Goal: Task Accomplishment & Management: Manage account settings

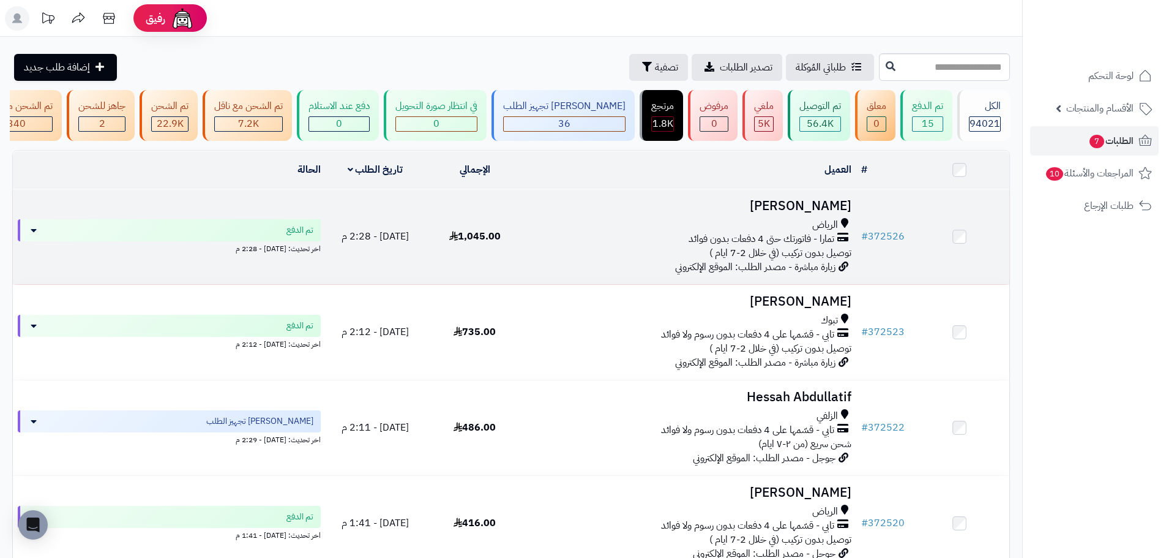
click at [519, 236] on td "1,045.00" at bounding box center [475, 236] width 100 height 95
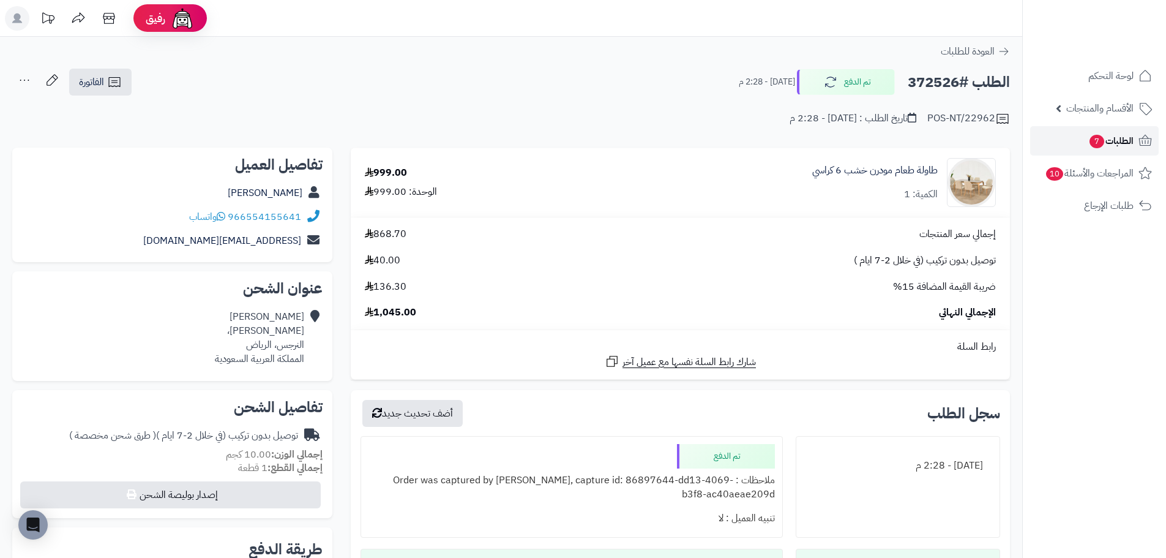
click at [1129, 141] on span "الطلبات 7" at bounding box center [1110, 140] width 45 height 17
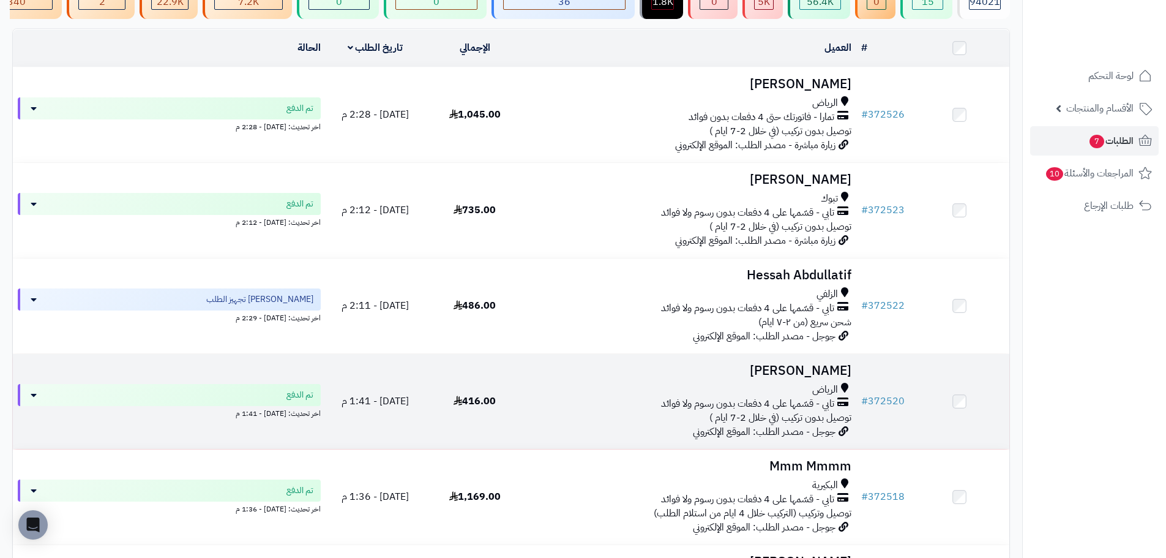
scroll to position [122, 0]
click at [588, 396] on div "الرياض" at bounding box center [691, 389] width 322 height 14
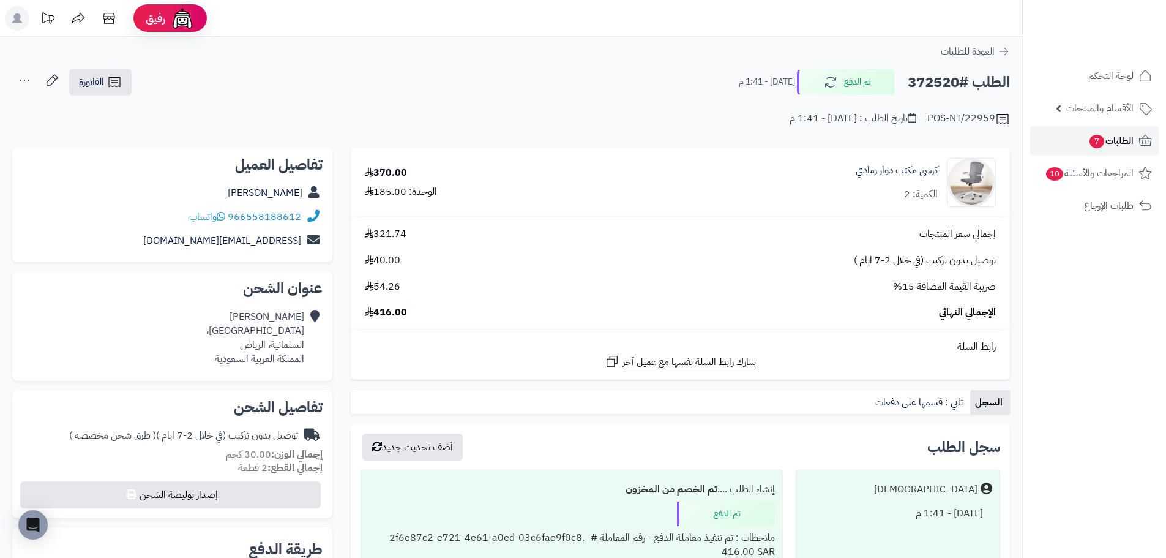
click at [1129, 144] on span "الطلبات 7" at bounding box center [1110, 140] width 45 height 17
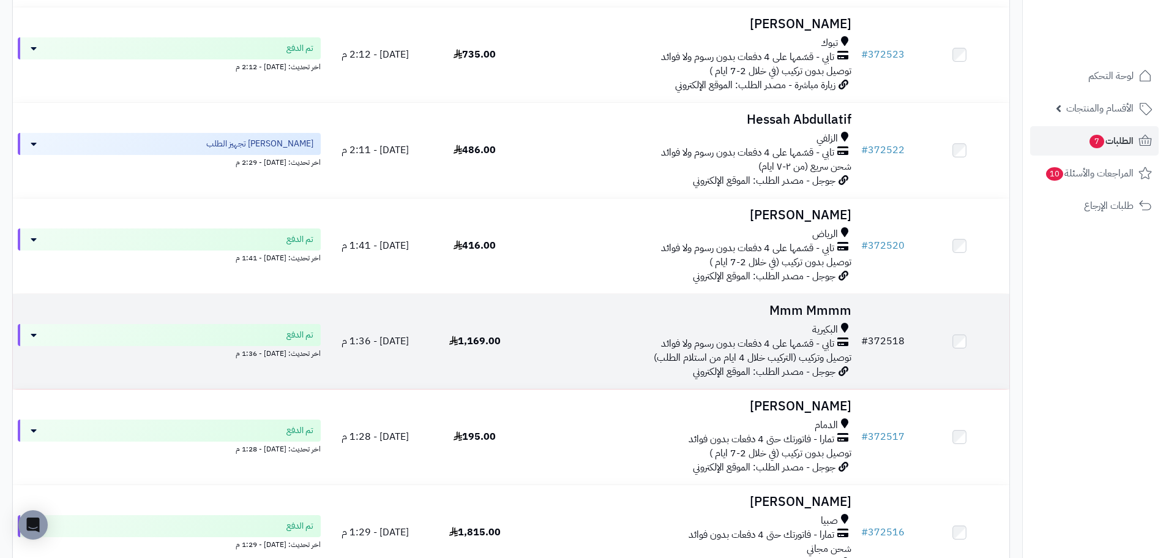
scroll to position [306, 0]
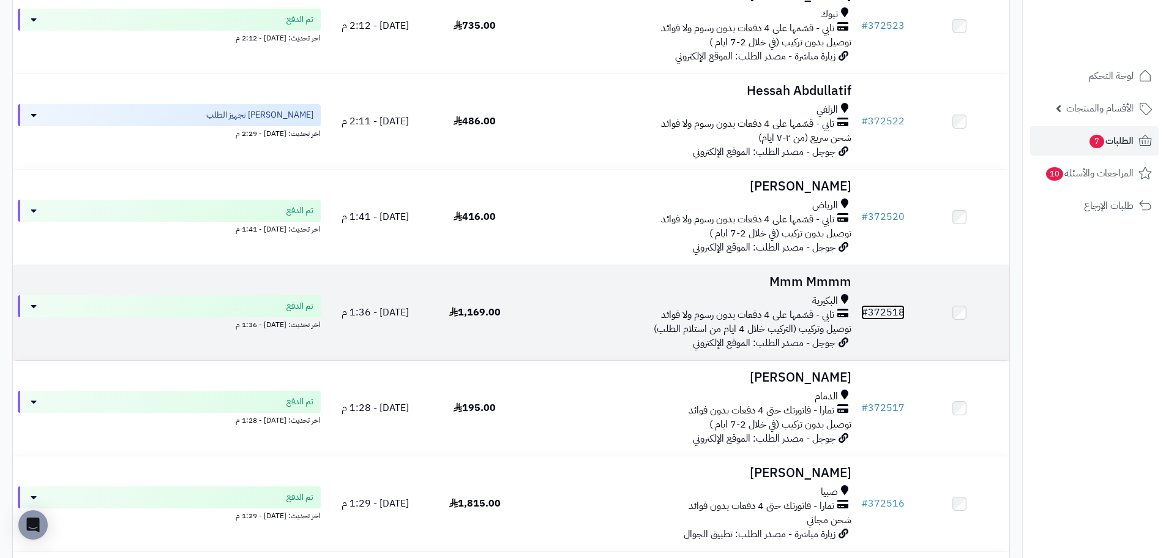
click at [889, 320] on link "# 372518" at bounding box center [882, 312] width 43 height 15
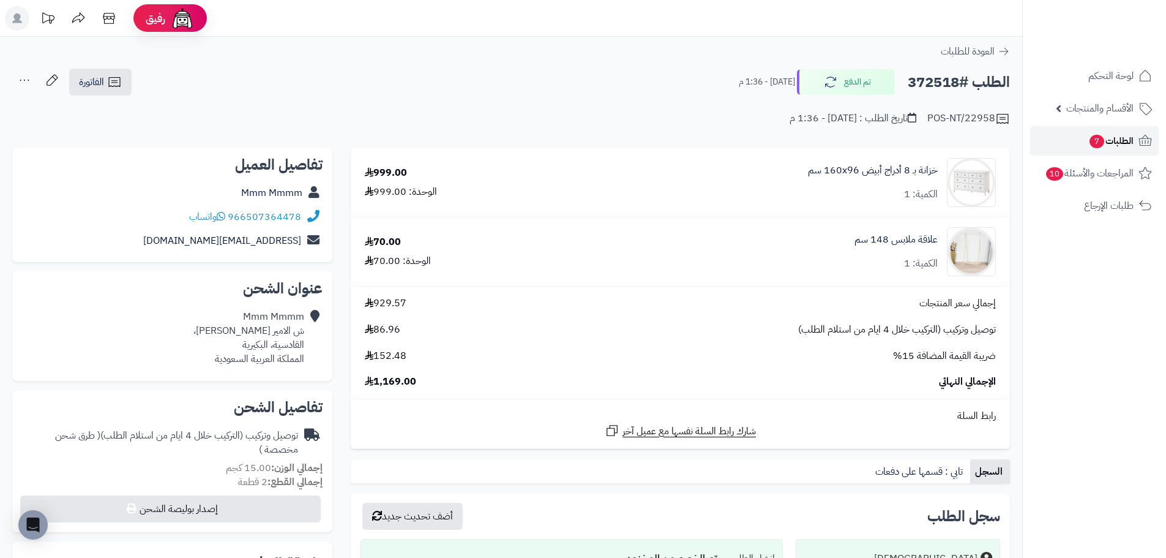
click at [1128, 146] on span "الطلبات 7" at bounding box center [1110, 140] width 45 height 17
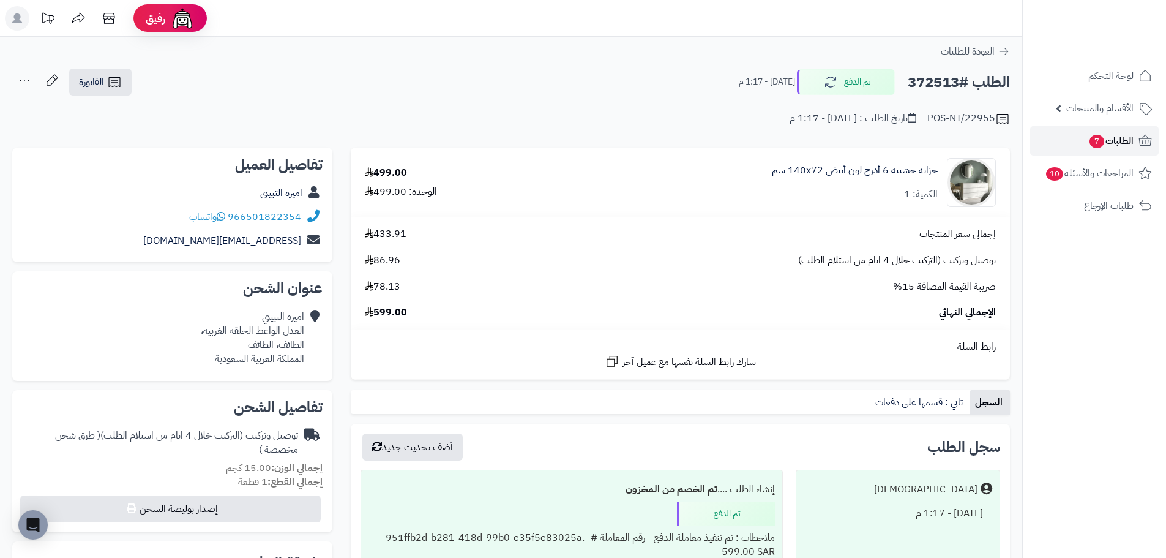
click at [1089, 141] on span "7" at bounding box center [1097, 141] width 16 height 15
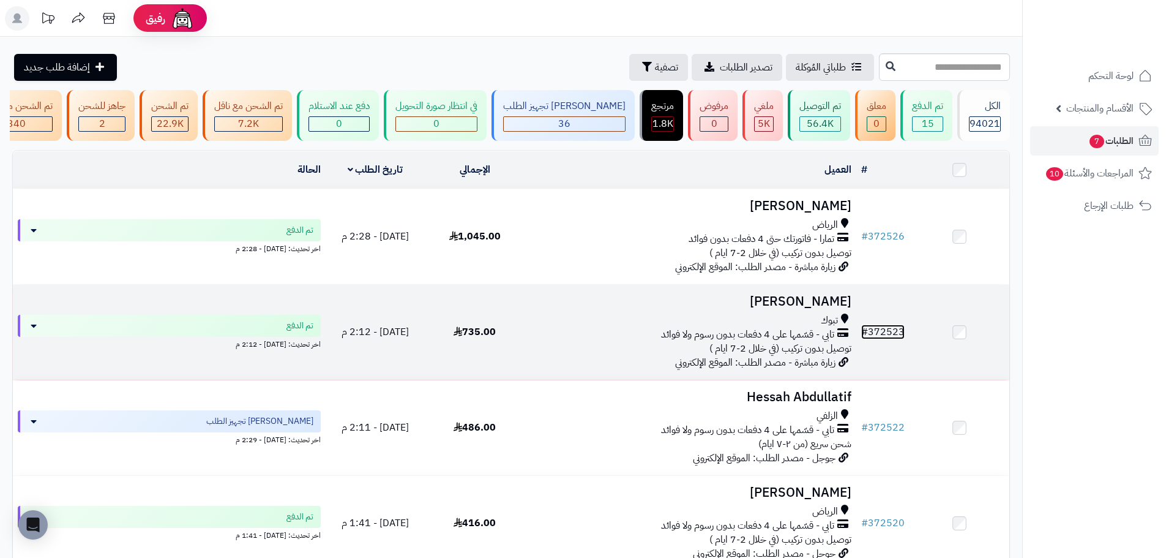
click at [888, 332] on link "# 372523" at bounding box center [882, 331] width 43 height 15
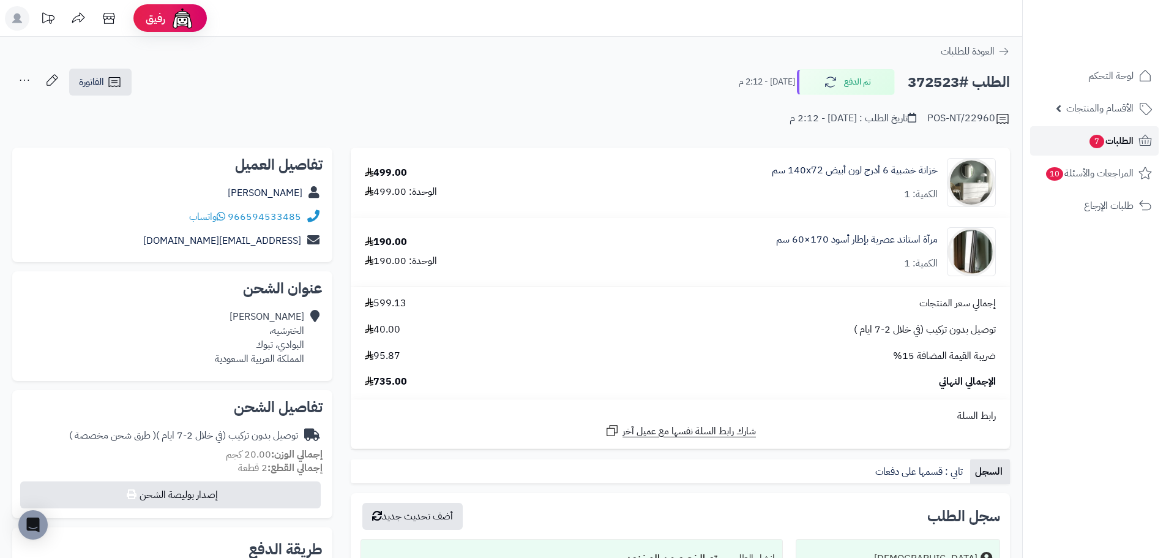
click at [1115, 143] on span "الطلبات 7" at bounding box center [1110, 140] width 45 height 17
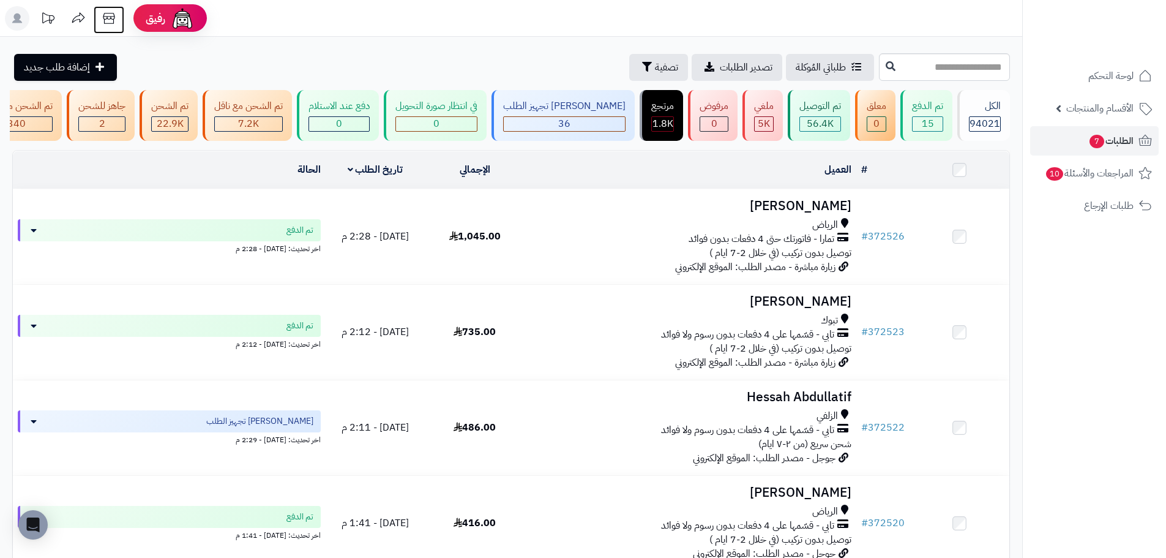
click at [110, 18] on icon at bounding box center [109, 18] width 24 height 24
click at [1117, 144] on span "الطلبات 7" at bounding box center [1110, 140] width 45 height 17
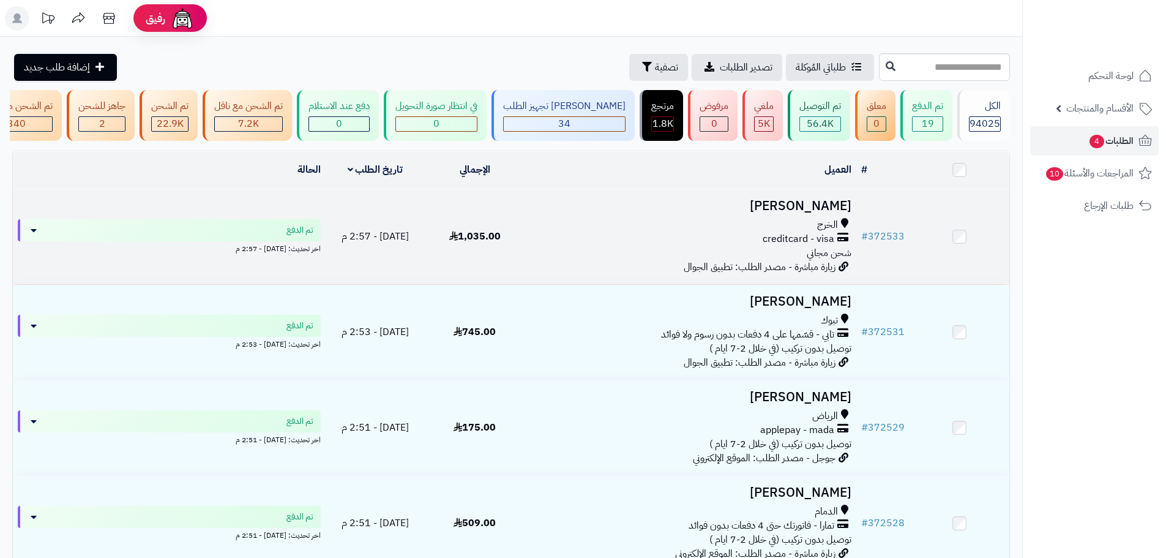
click at [673, 232] on div "الخرج" at bounding box center [691, 225] width 322 height 14
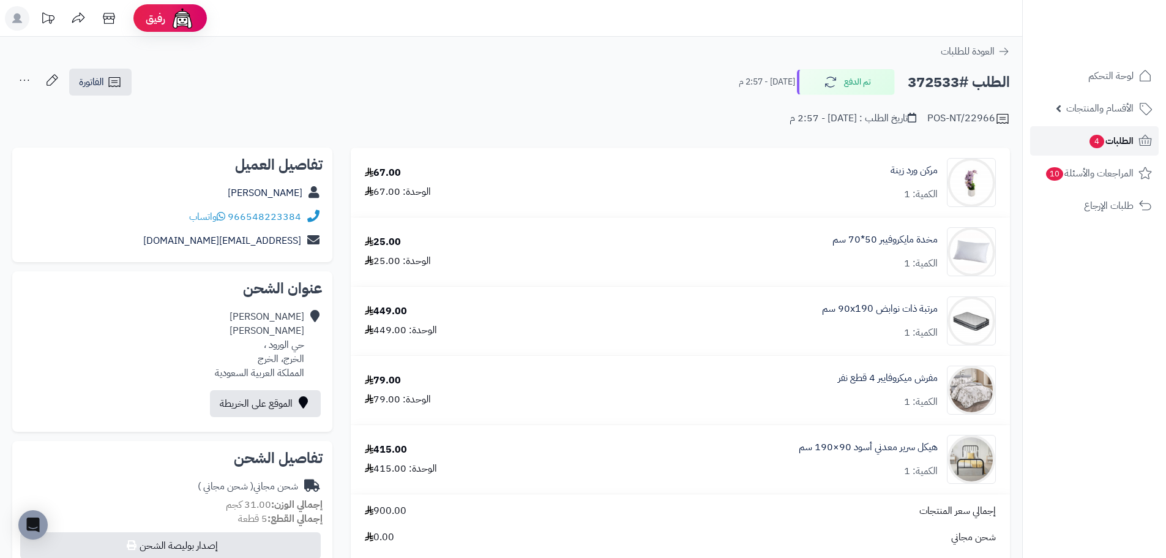
click at [1084, 139] on link "الطلبات 4" at bounding box center [1094, 140] width 129 height 29
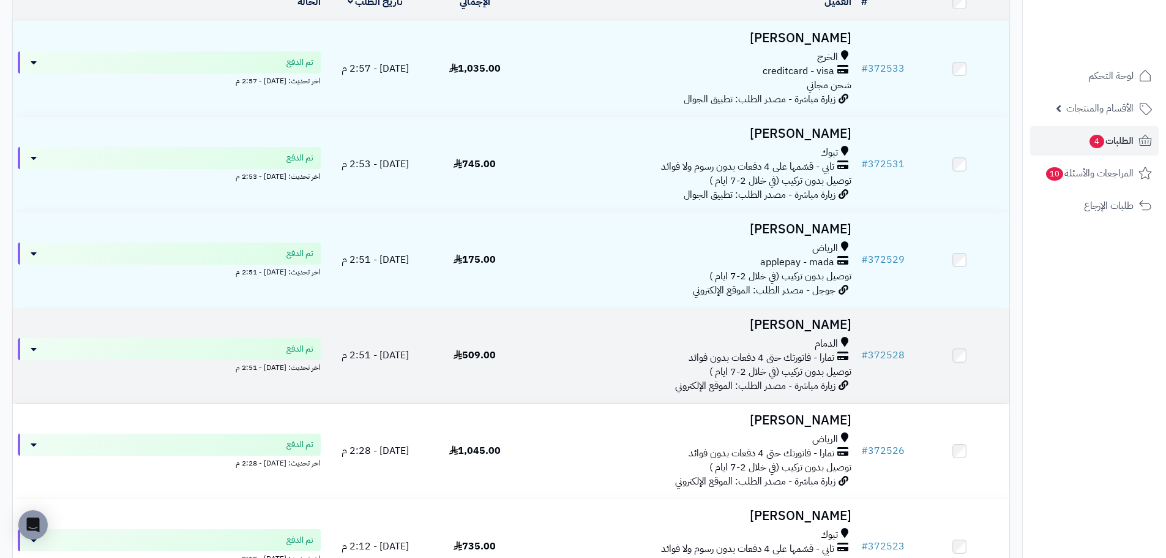
scroll to position [245, 0]
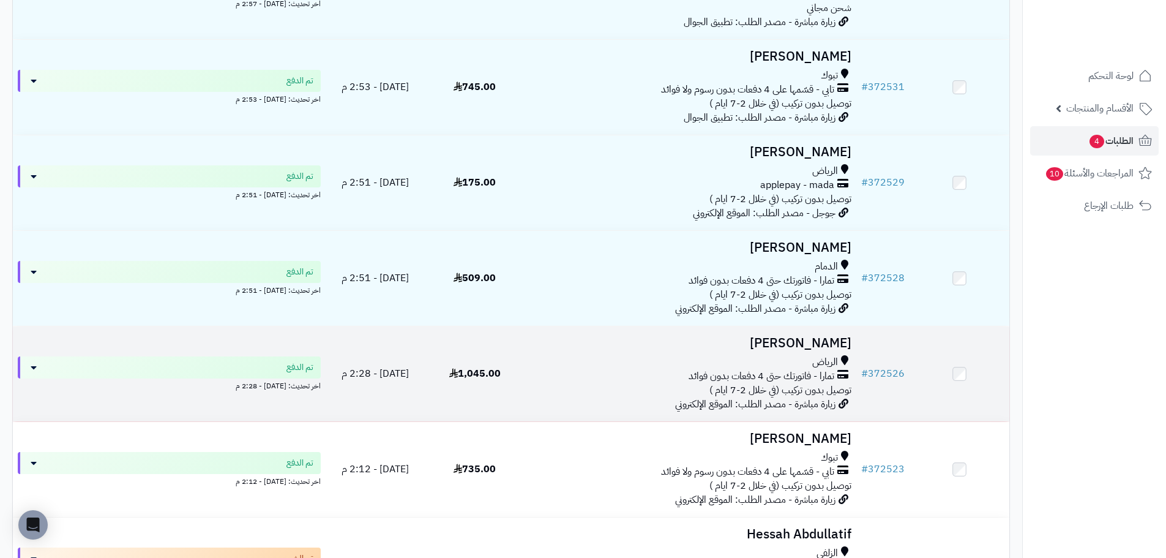
click at [523, 411] on td "1,045.00" at bounding box center [475, 373] width 100 height 95
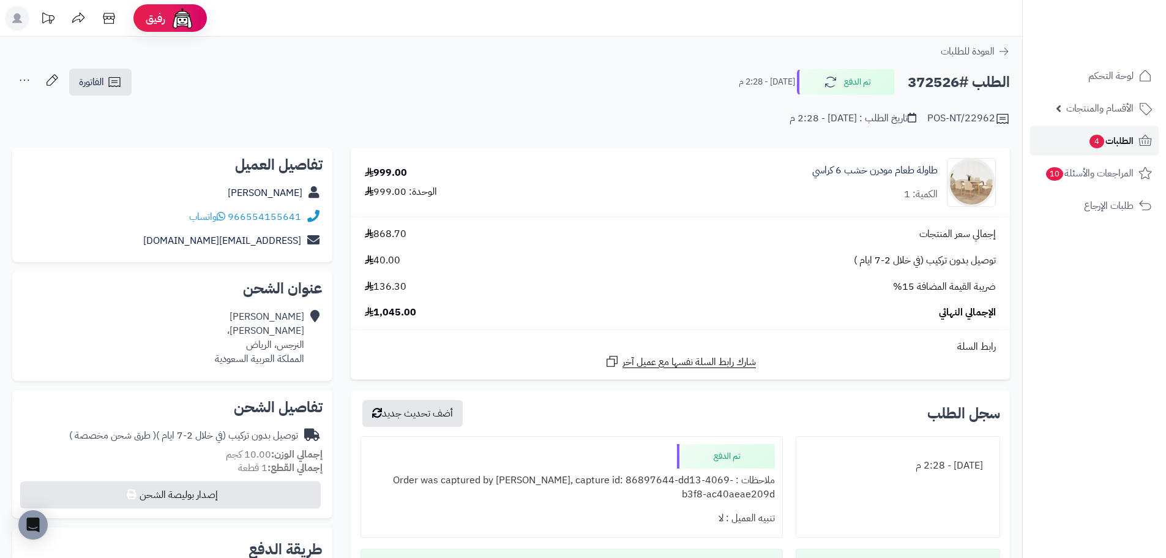
click at [1109, 139] on span "الطلبات 4" at bounding box center [1110, 140] width 45 height 17
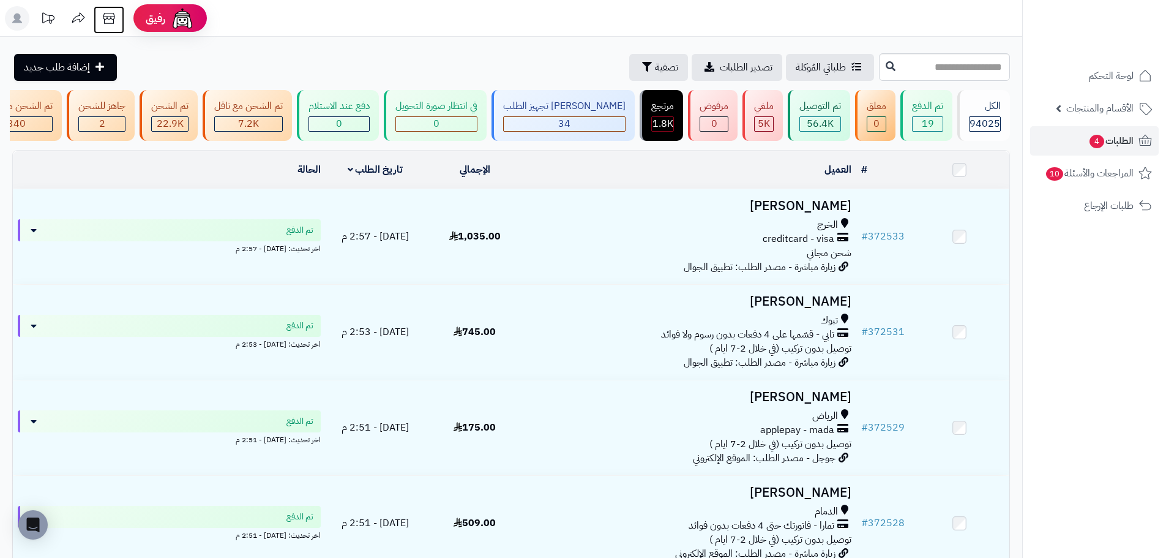
click at [106, 18] on icon at bounding box center [109, 18] width 24 height 24
